Goal: Task Accomplishment & Management: Use online tool/utility

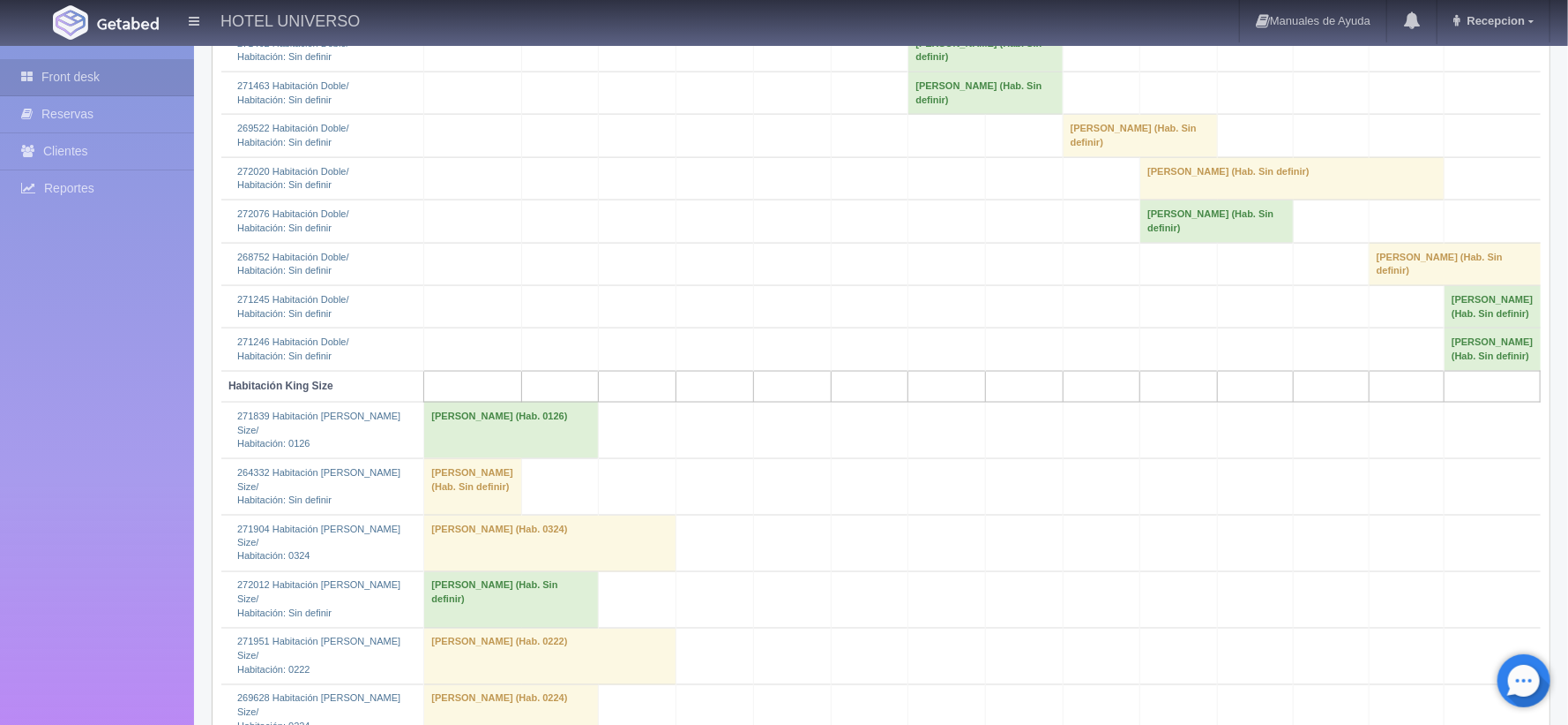
scroll to position [1764, 0]
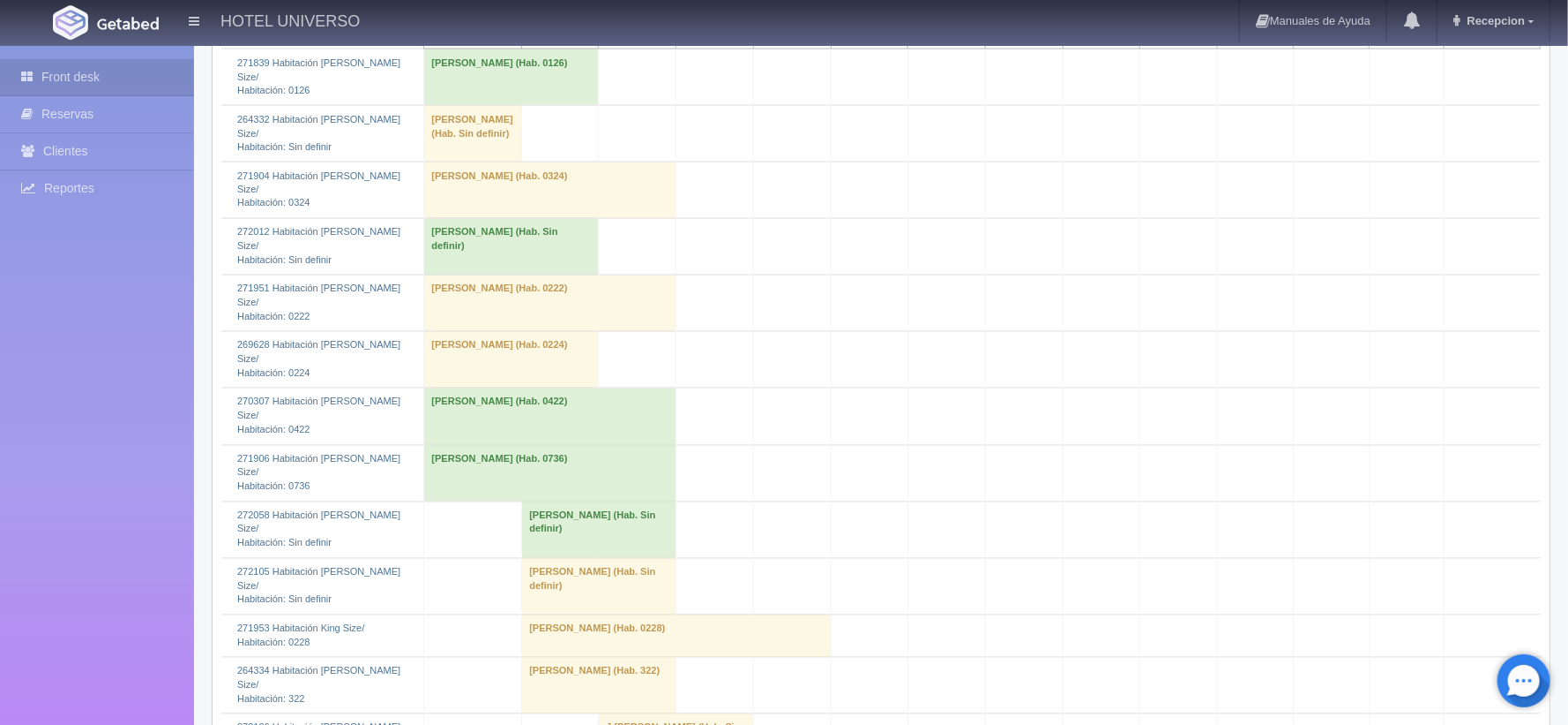
click at [468, 245] on td "Armando Tirado (Hab. Sin definir)" at bounding box center [511, 247] width 175 height 56
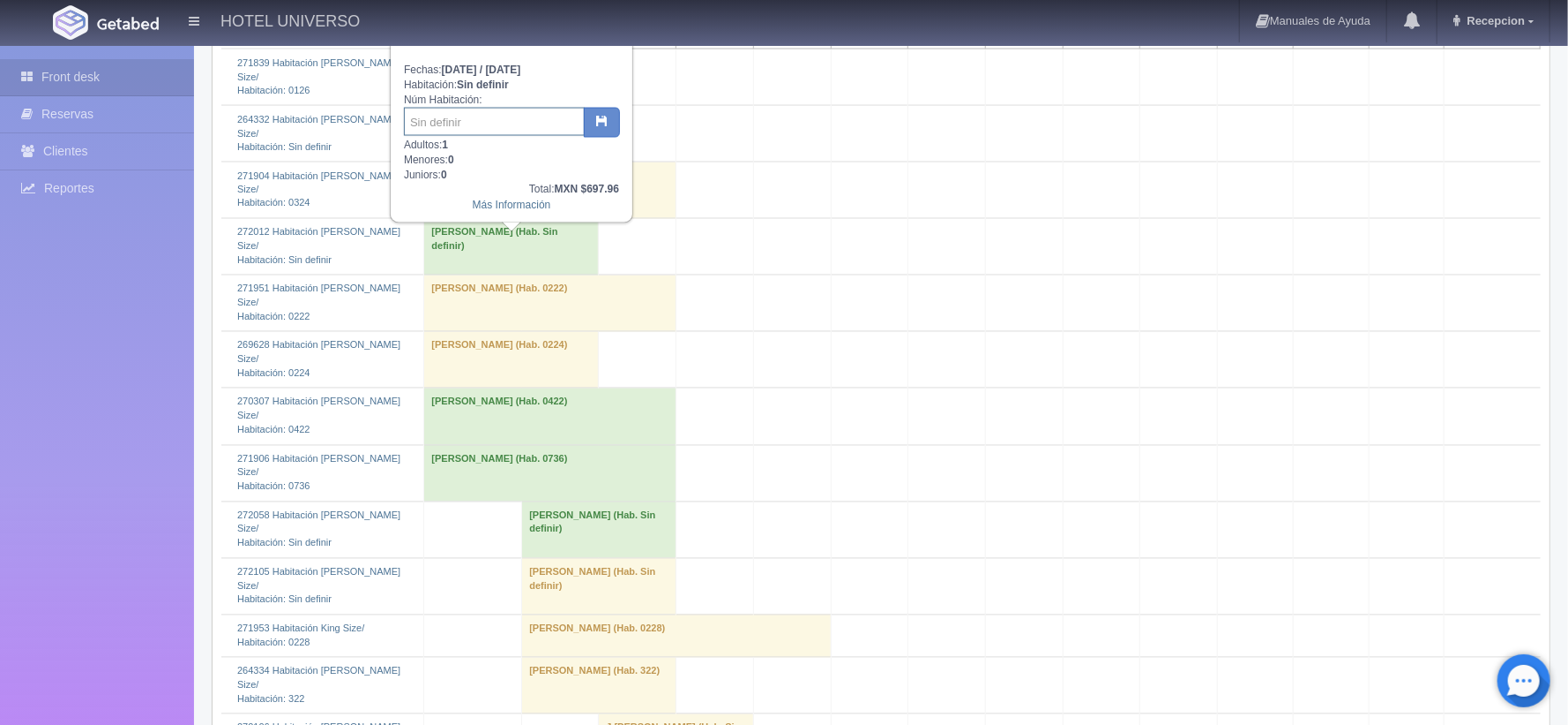
click at [473, 121] on input "text" at bounding box center [495, 121] width 181 height 28
type input "0426"
click at [596, 115] on icon "button" at bounding box center [601, 121] width 12 height 12
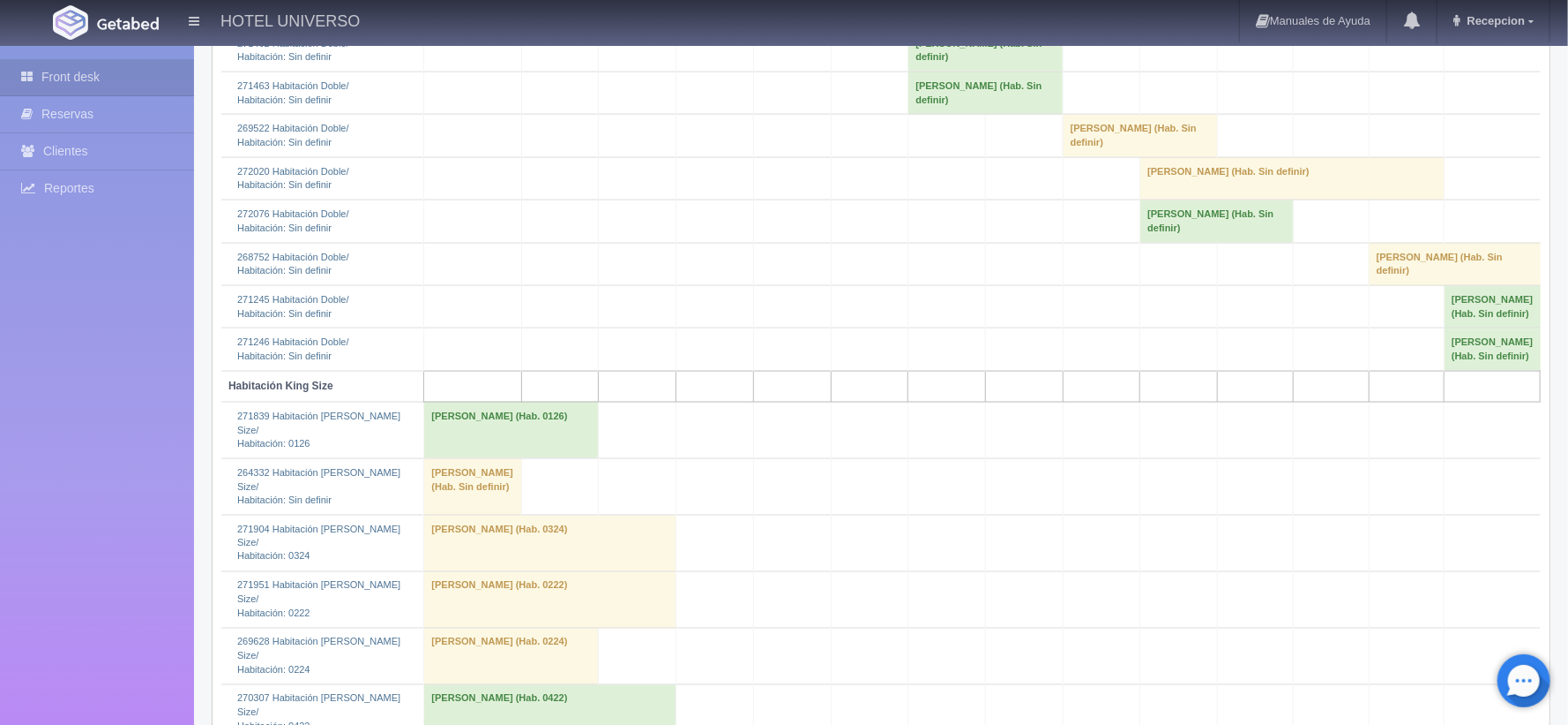
scroll to position [1764, 0]
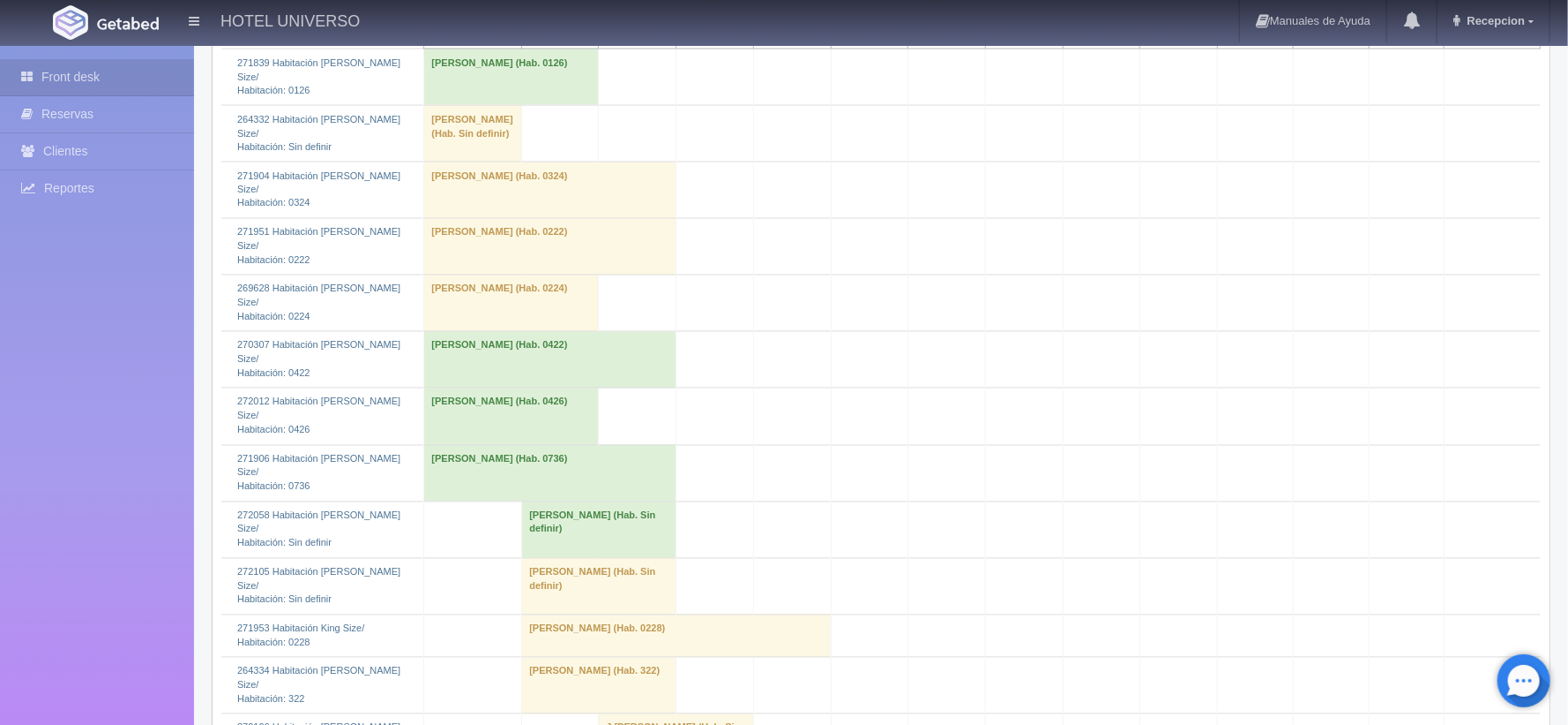
click at [546, 501] on td "Procoro Jimenez Muñoz (Hab. Sin definir)" at bounding box center [600, 529] width 154 height 56
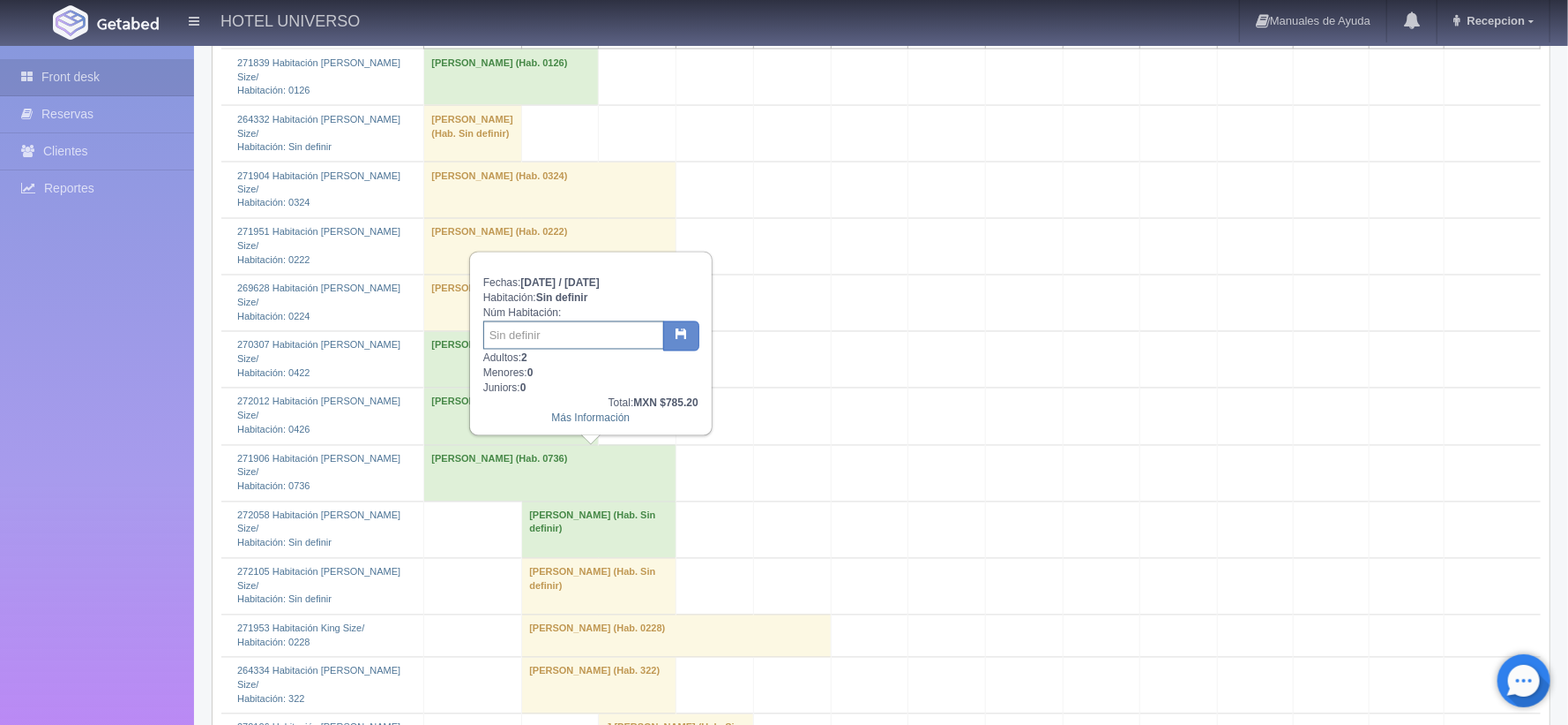
drag, startPoint x: 546, startPoint y: 335, endPoint x: 569, endPoint y: 349, distance: 26.9
click at [546, 336] on input "text" at bounding box center [574, 334] width 181 height 28
type input "0126"
click at [688, 333] on button "button" at bounding box center [681, 335] width 36 height 30
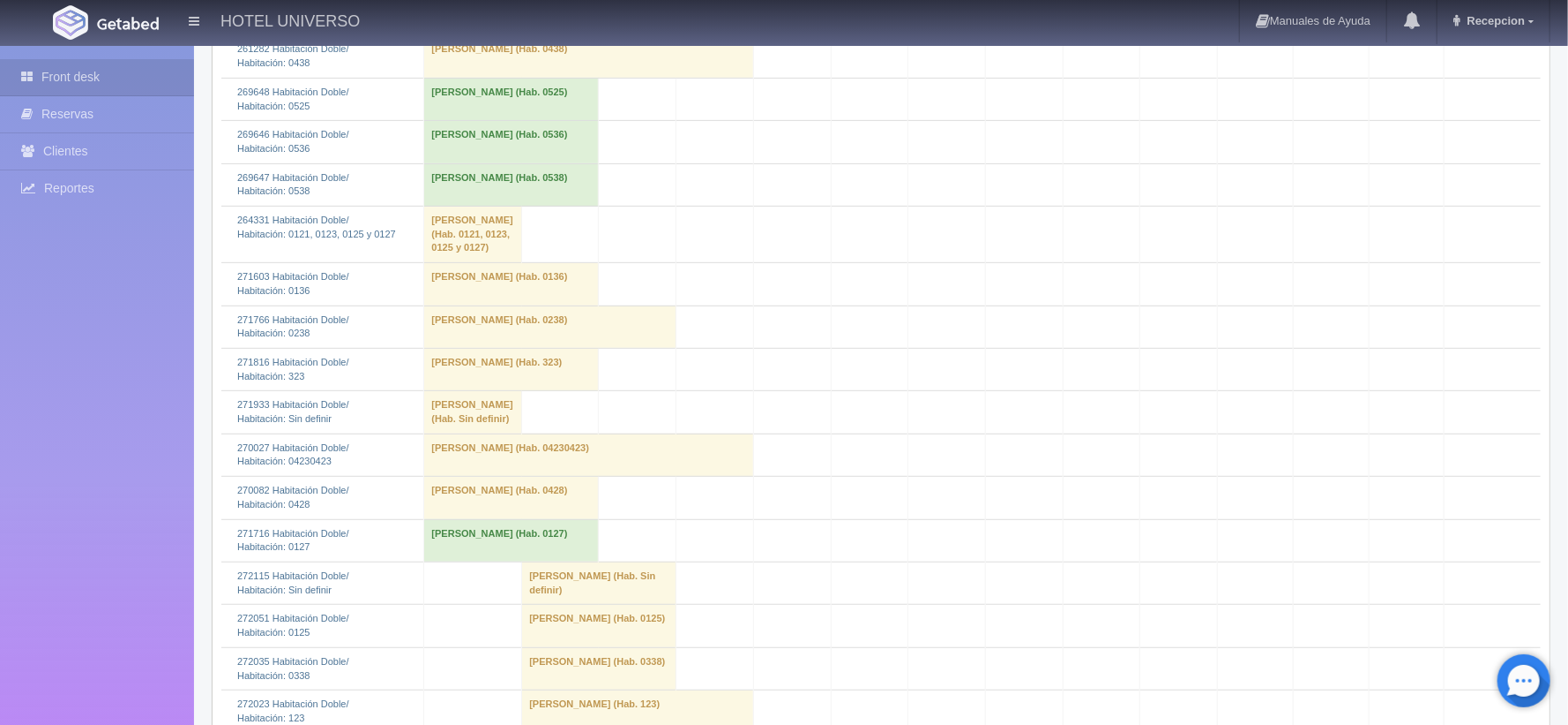
scroll to position [705, 0]
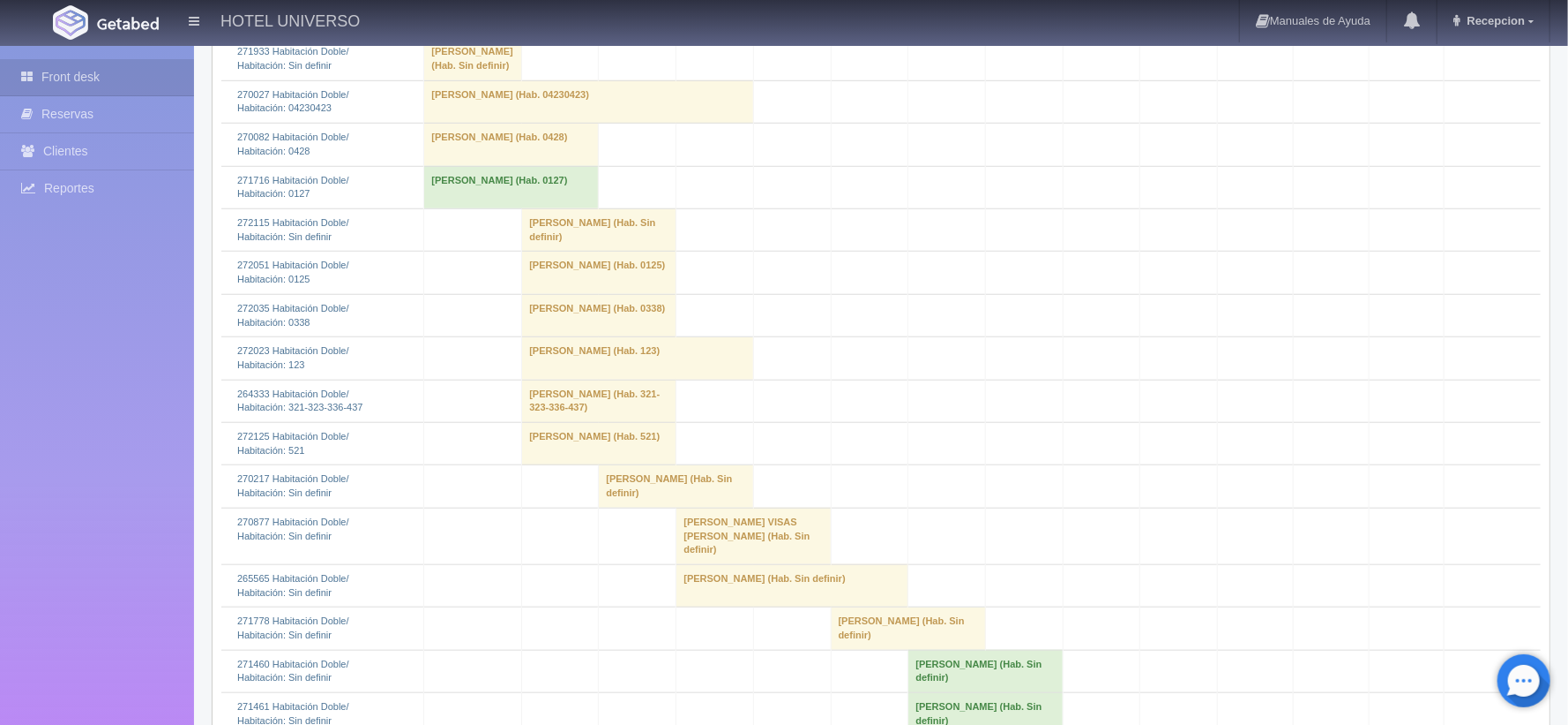
click at [541, 251] on td "[PERSON_NAME] (Hab. Sin definir)" at bounding box center [600, 229] width 154 height 43
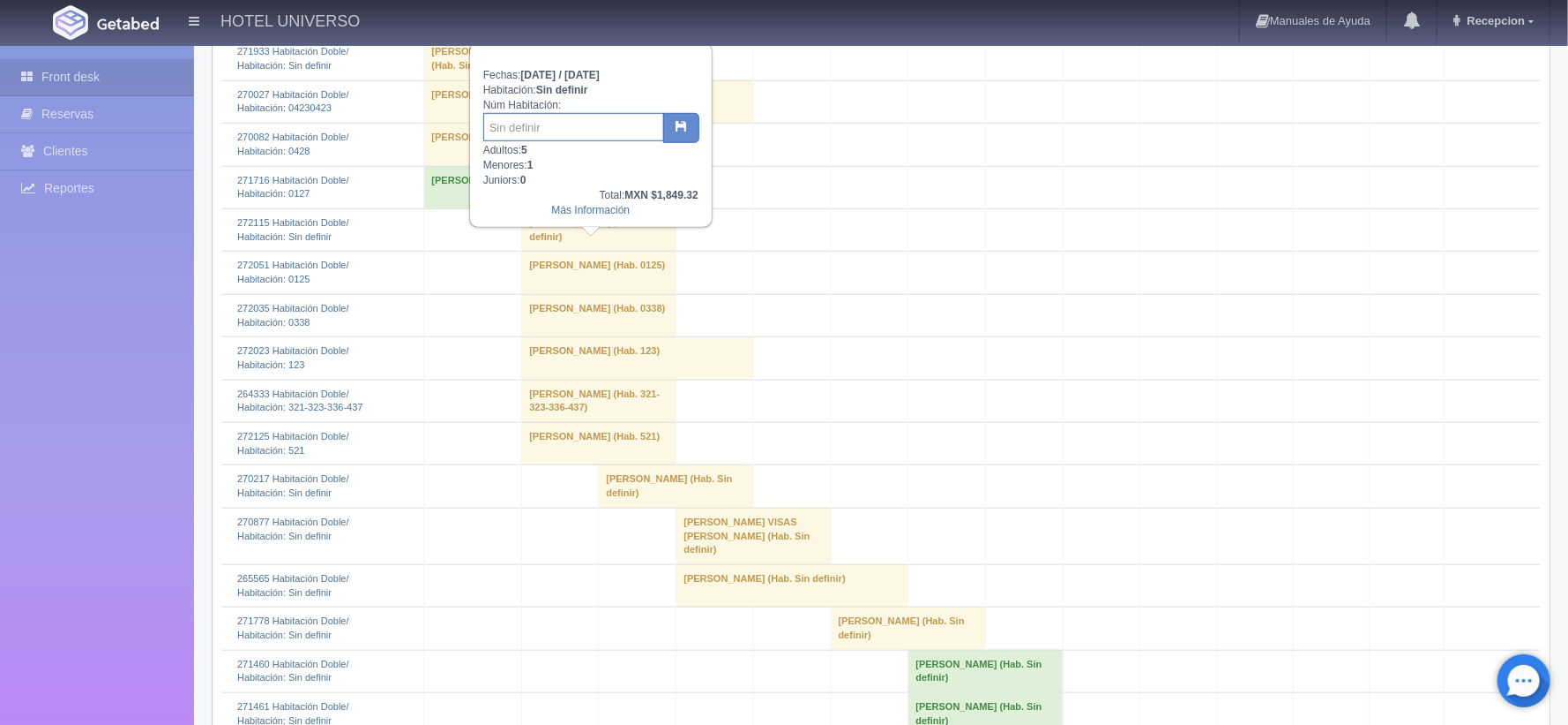
click at [534, 127] on input "text" at bounding box center [574, 127] width 181 height 28
type input "0121 127"
click at [682, 120] on icon "button" at bounding box center [681, 125] width 12 height 12
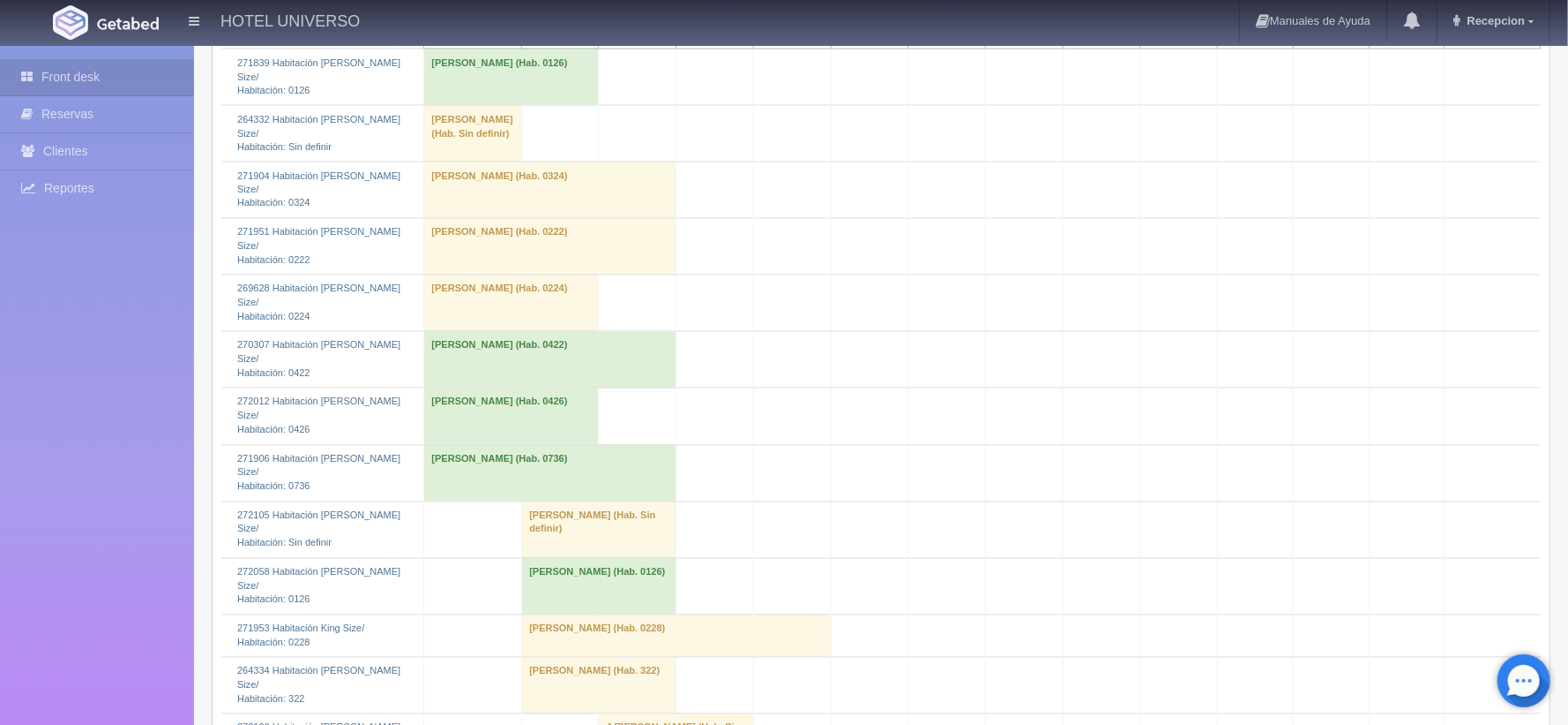
scroll to position [1941, 0]
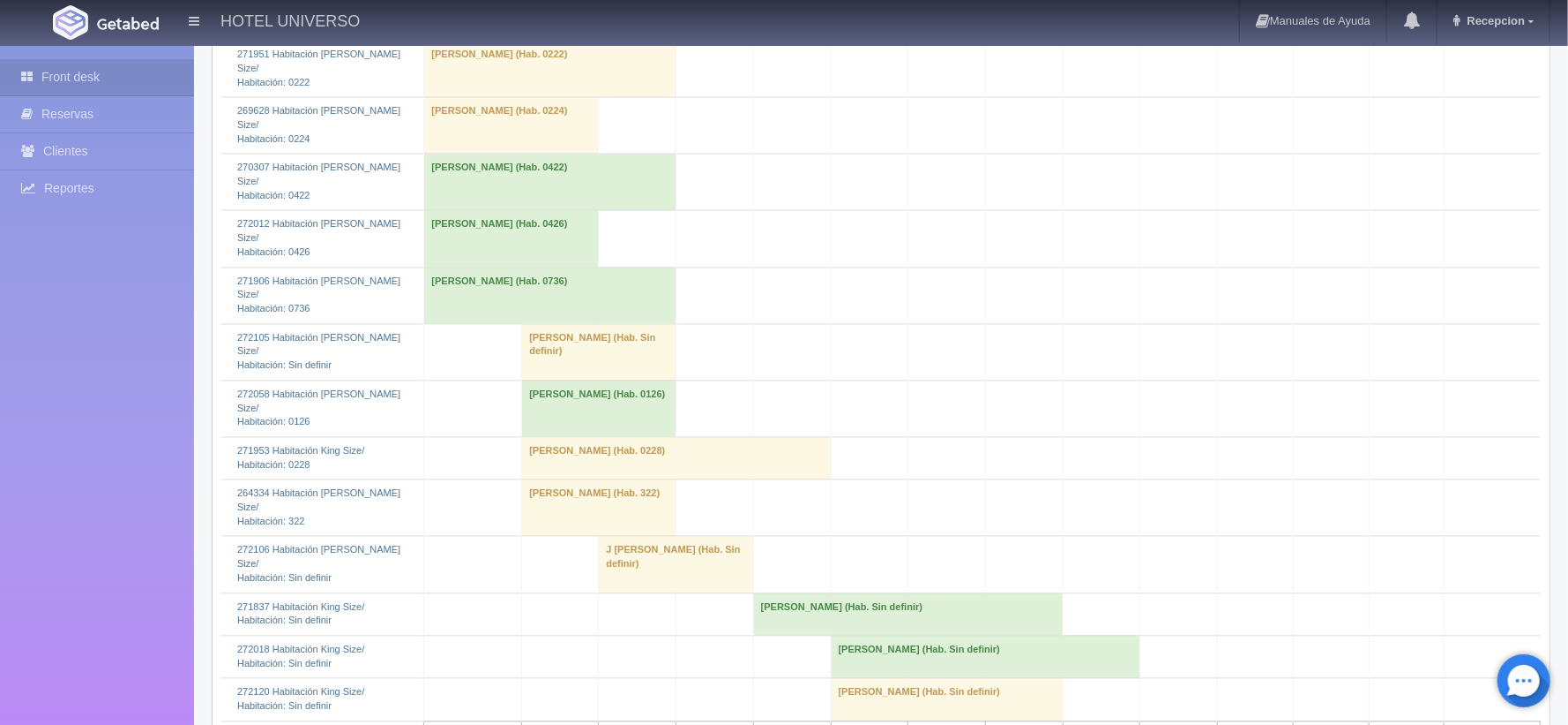
click at [535, 324] on td "Heriberto Hernández (Hab. Sin definir)" at bounding box center [600, 352] width 154 height 56
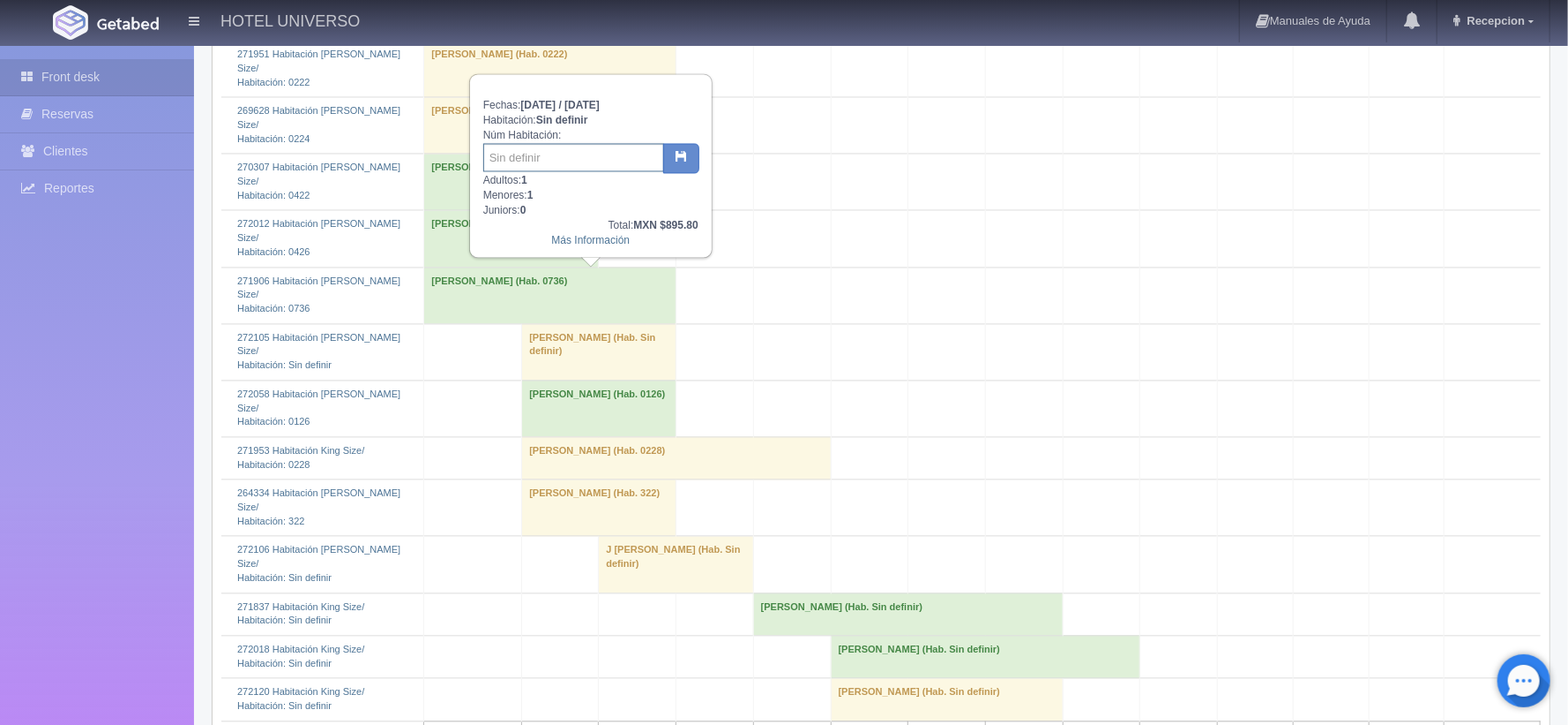
click at [544, 162] on input "text" at bounding box center [574, 158] width 181 height 28
type input "0328"
click at [681, 151] on icon "button" at bounding box center [681, 157] width 12 height 12
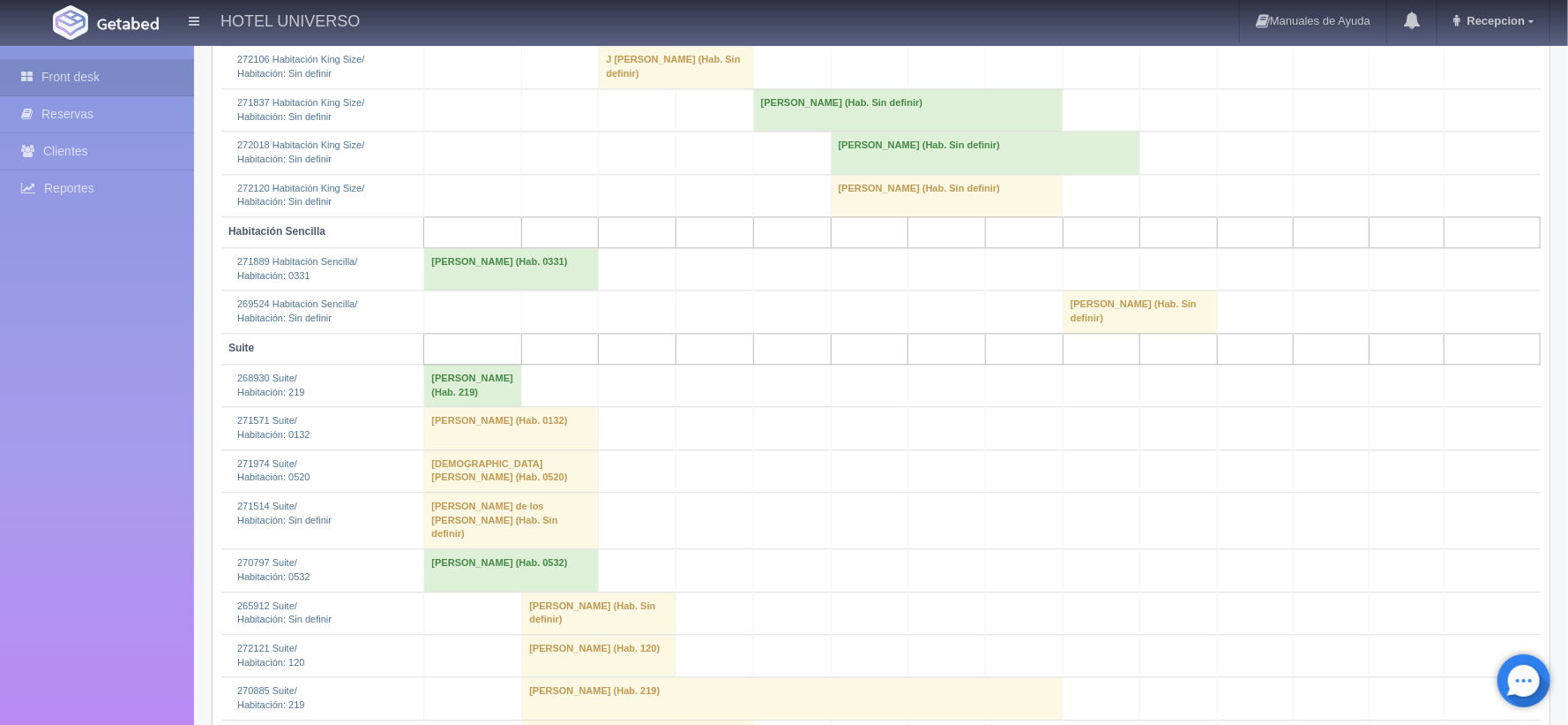
scroll to position [2647, 0]
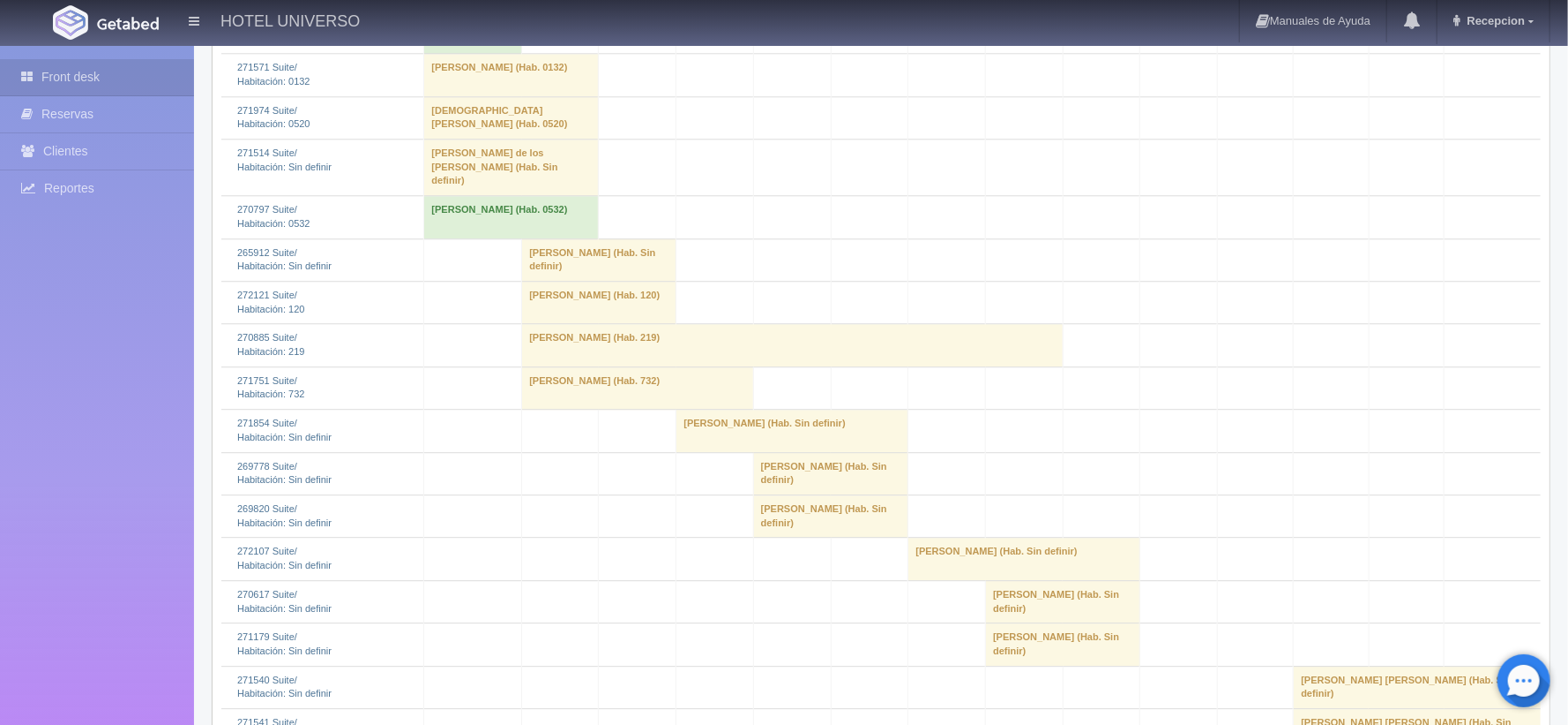
click at [540, 281] on td "[PERSON_NAME] (Hab. Sin definir)" at bounding box center [600, 259] width 154 height 43
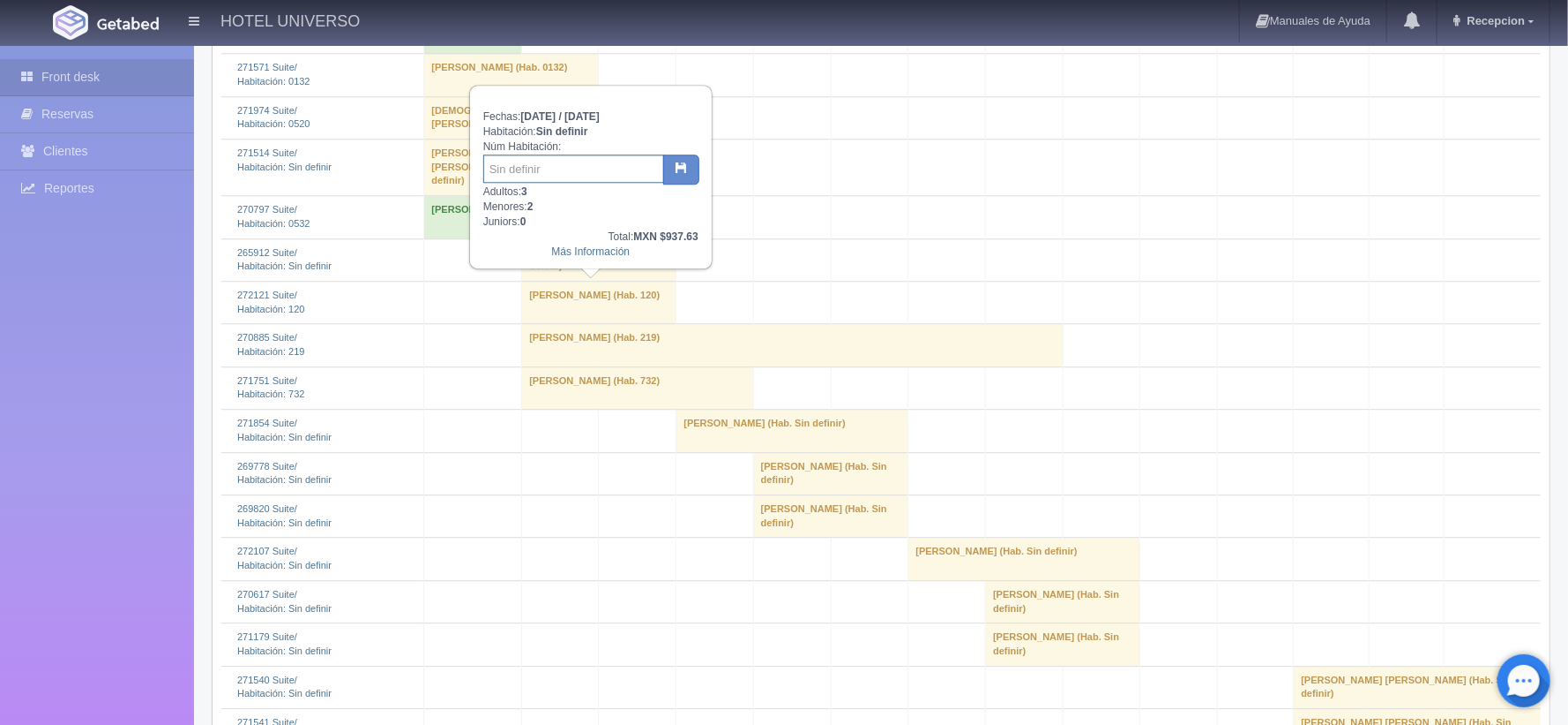
click at [523, 167] on input "text" at bounding box center [574, 168] width 181 height 28
type input "0132"
drag, startPoint x: 681, startPoint y: 160, endPoint x: 654, endPoint y: 172, distance: 29.5
click at [678, 161] on icon "button" at bounding box center [681, 167] width 12 height 12
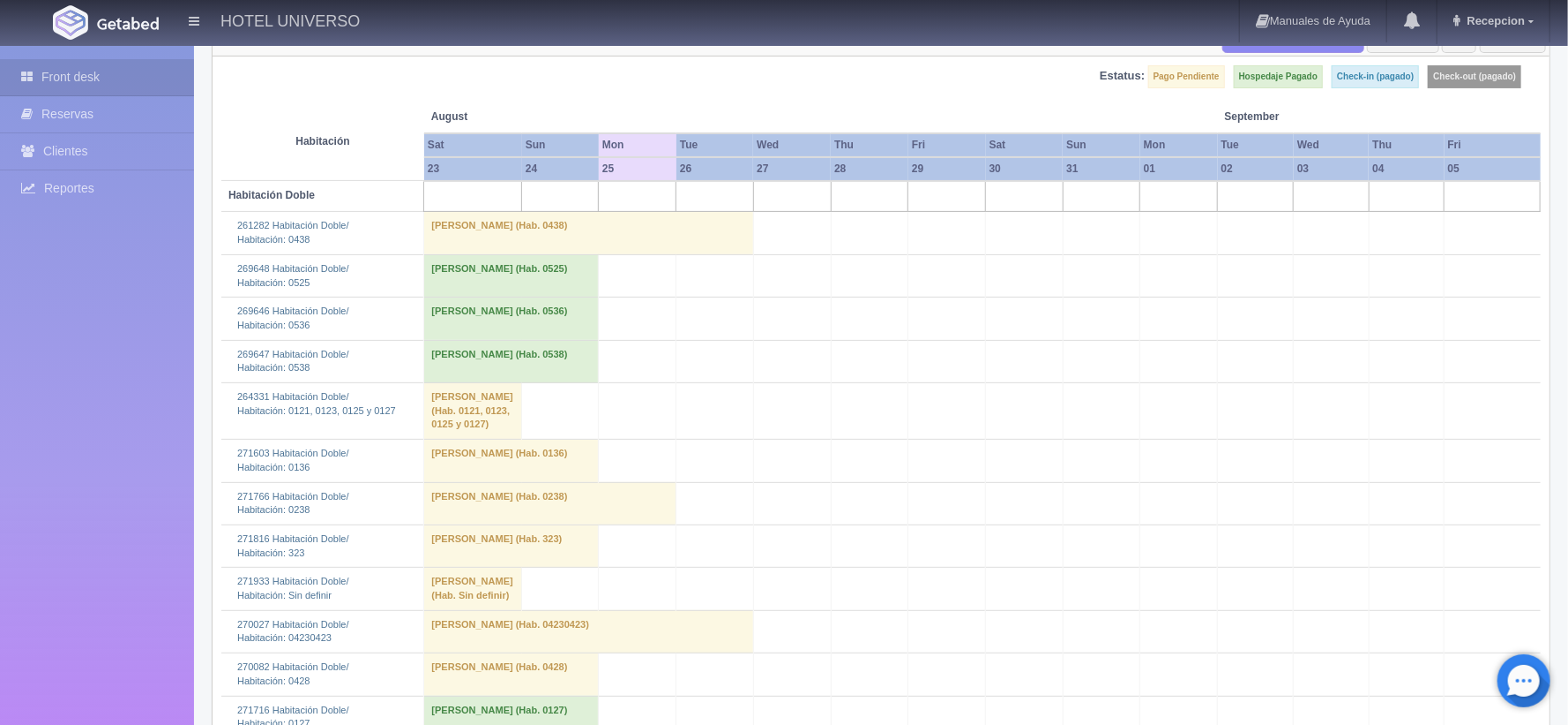
scroll to position [353, 0]
